Goal: Find specific page/section: Find specific page/section

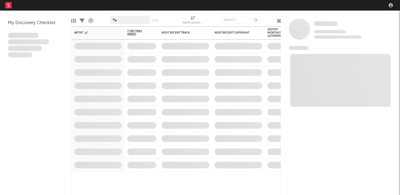
click at [330, 6] on nav "Dashboard Discovery Assistant Charts Leads" at bounding box center [200, 5] width 400 height 11
click at [219, 29] on div "Most Recent Copyright" at bounding box center [239, 33] width 48 height 10
click at [329, 25] on span "Some Artist" at bounding box center [326, 23] width 24 height 4
